Goal: Information Seeking & Learning: Learn about a topic

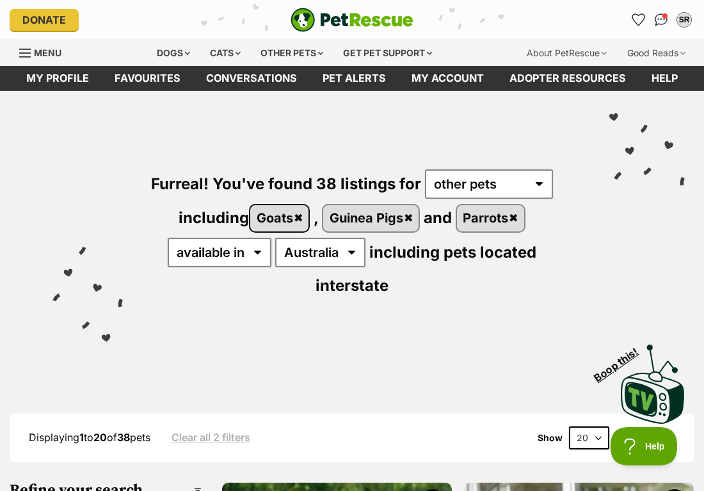
click at [303, 216] on link "Goats" at bounding box center [279, 218] width 58 height 26
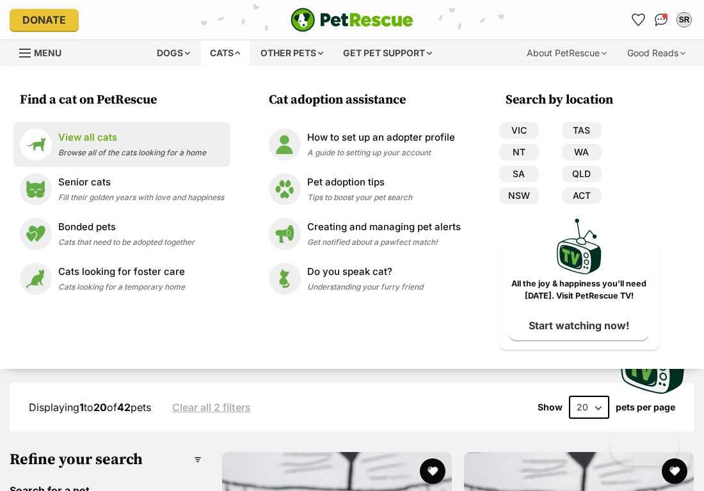
click at [138, 148] on span "Browse all of the cats looking for a home" at bounding box center [132, 153] width 148 height 10
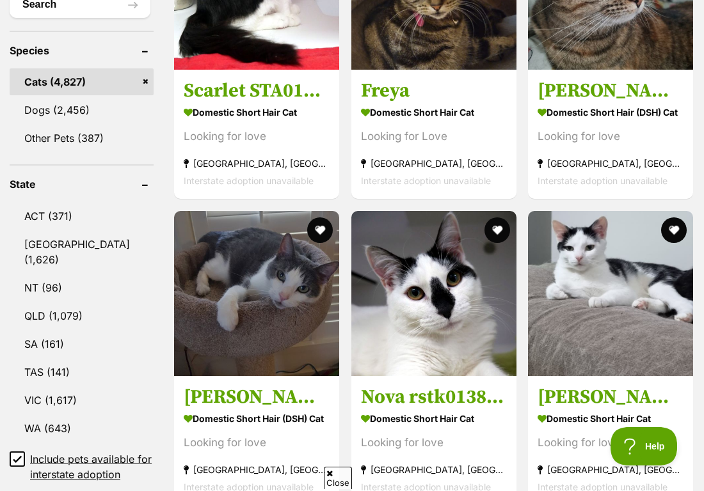
scroll to position [545, 0]
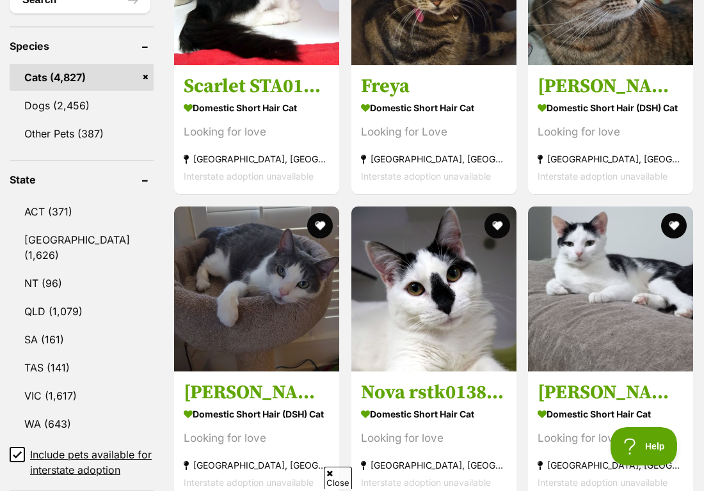
click at [17, 459] on icon at bounding box center [17, 454] width 9 height 9
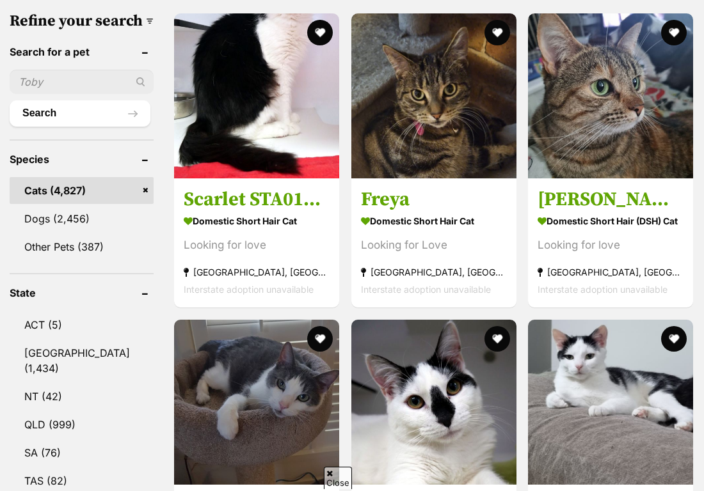
scroll to position [621, 0]
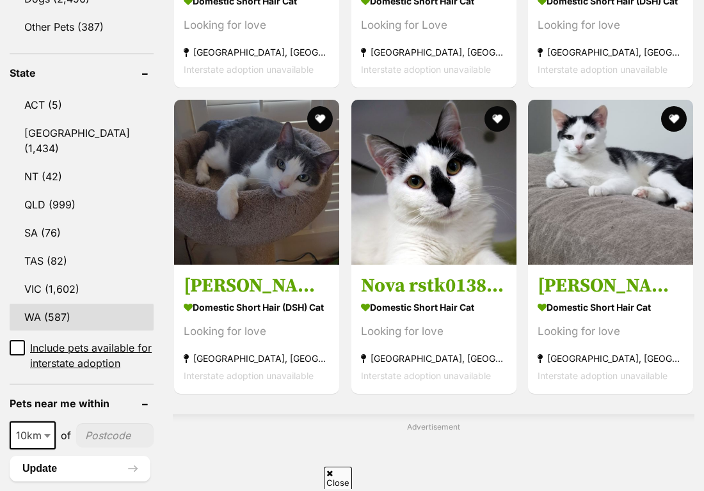
click at [53, 325] on link "WA (587)" at bounding box center [82, 317] width 144 height 27
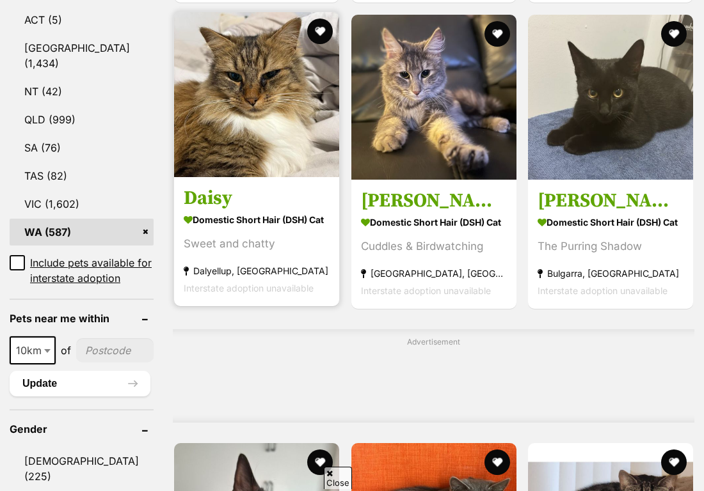
scroll to position [751, 0]
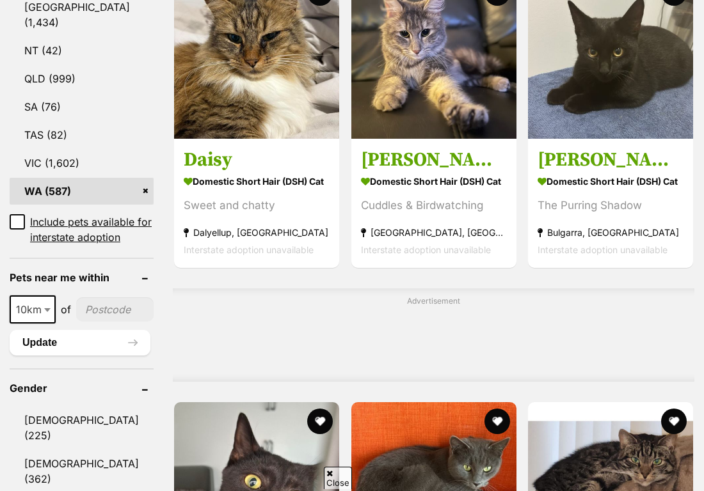
click at [45, 324] on span at bounding box center [48, 310] width 13 height 28
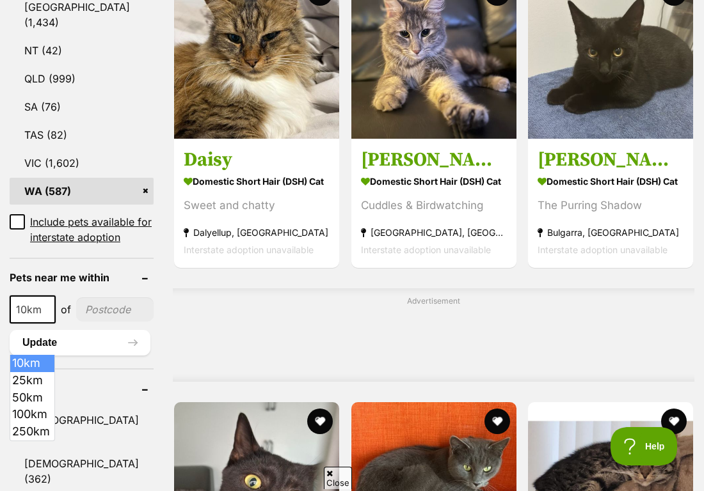
scroll to position [0, 0]
select select "100"
click at [92, 322] on input"] "postcode" at bounding box center [118, 310] width 71 height 24
type input"] "6014"
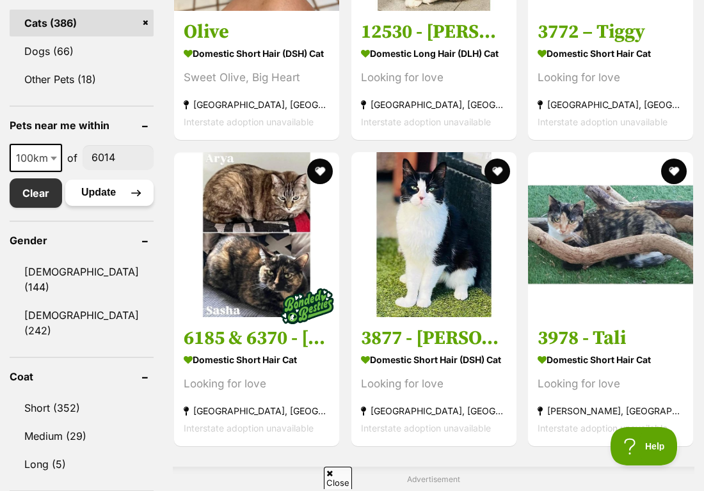
click at [106, 205] on button "Update" at bounding box center [109, 193] width 88 height 26
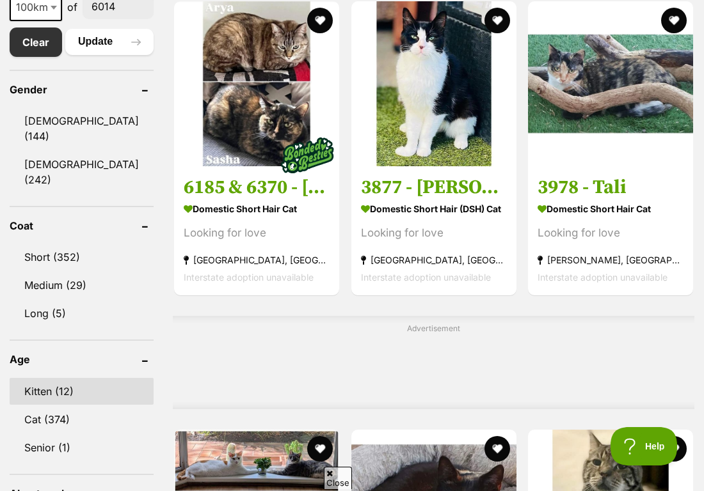
click at [83, 379] on link "Kitten (12)" at bounding box center [82, 391] width 144 height 27
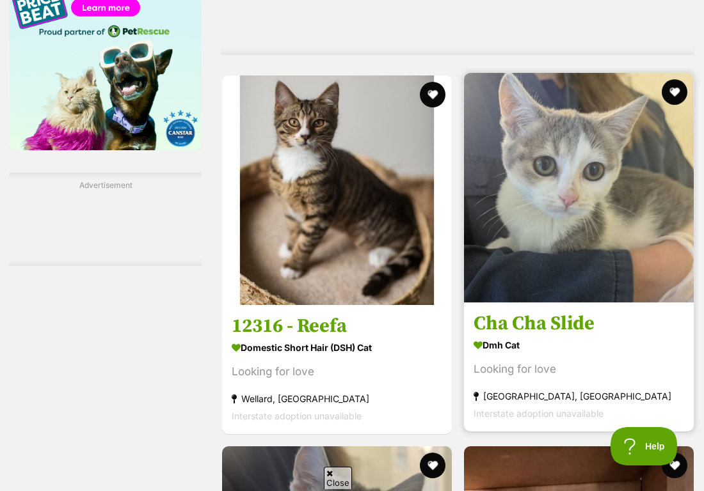
scroll to position [1608, 0]
